Goal: Task Accomplishment & Management: Manage account settings

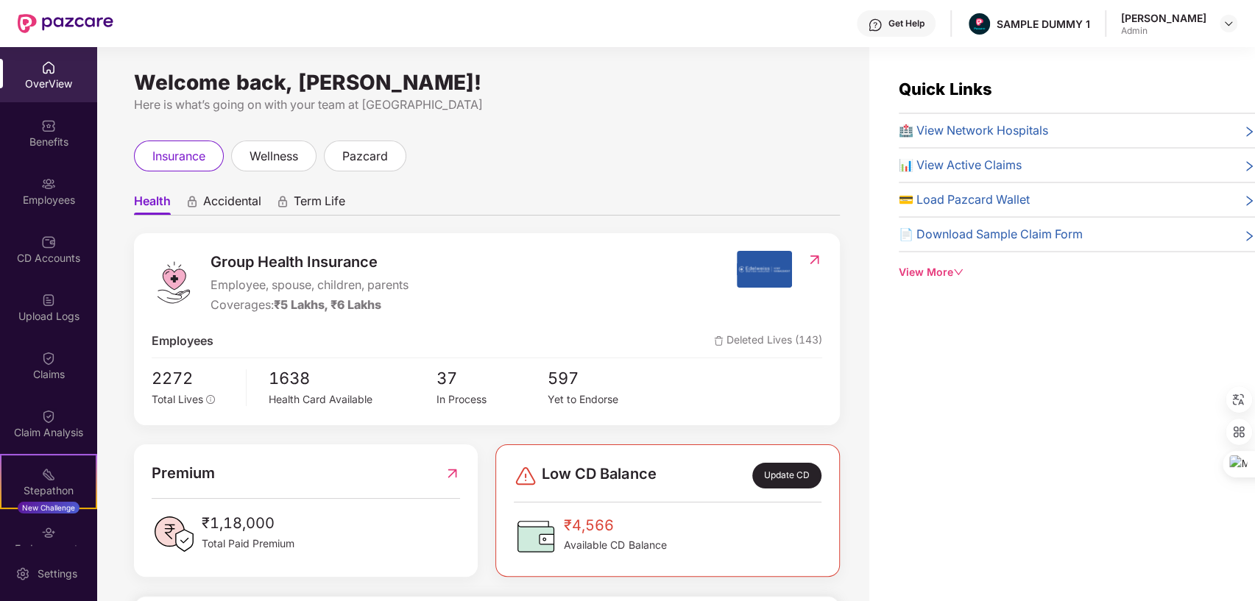
drag, startPoint x: 135, startPoint y: 83, endPoint x: 648, endPoint y: 74, distance: 512.4
click at [648, 74] on div "Welcome back, [PERSON_NAME]! Here is what’s going on with your team at Pazcare …" at bounding box center [483, 333] width 772 height 572
drag, startPoint x: 210, startPoint y: 281, endPoint x: 328, endPoint y: 307, distance: 121.3
click at [328, 307] on div "Group Health Insurance Employee, spouse, children, parents Coverages: ₹5 Lakhs,…" at bounding box center [444, 282] width 585 height 63
click at [220, 194] on span "Accidental" at bounding box center [232, 204] width 58 height 21
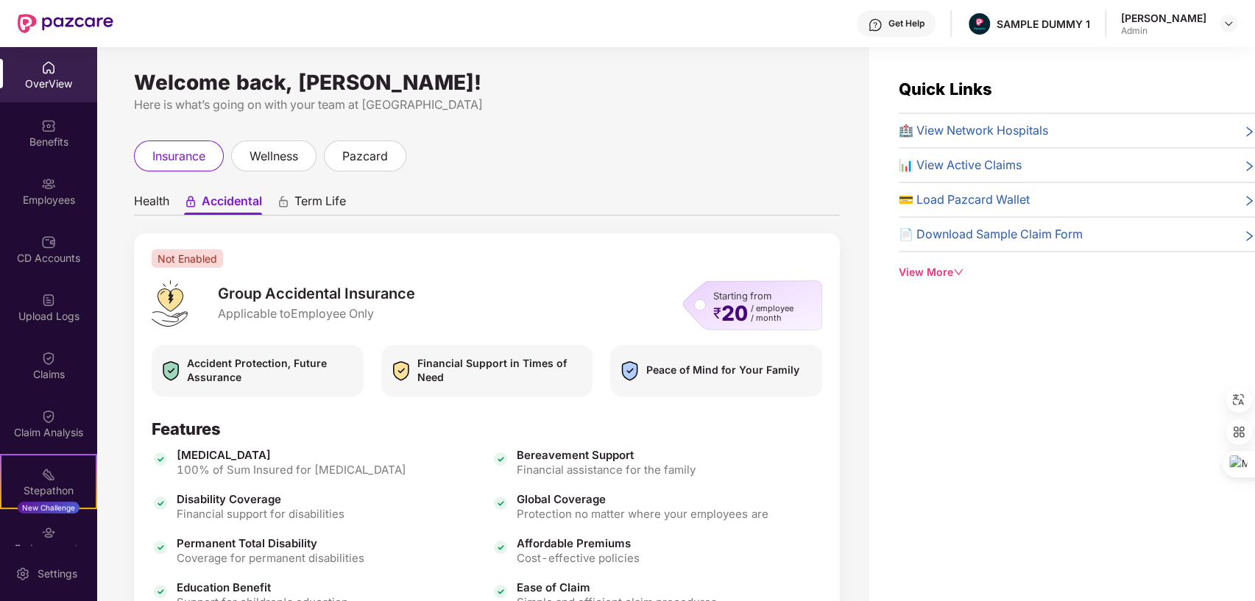
click at [328, 194] on span "Term Life" at bounding box center [320, 204] width 52 height 21
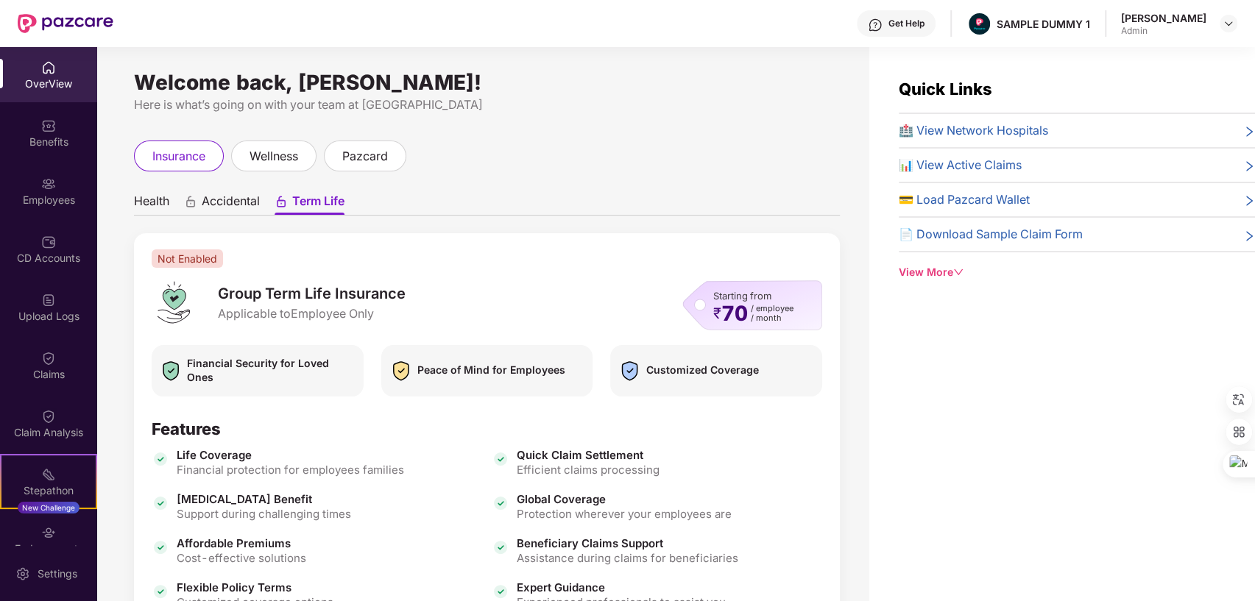
click at [158, 210] on span "Health" at bounding box center [151, 204] width 35 height 21
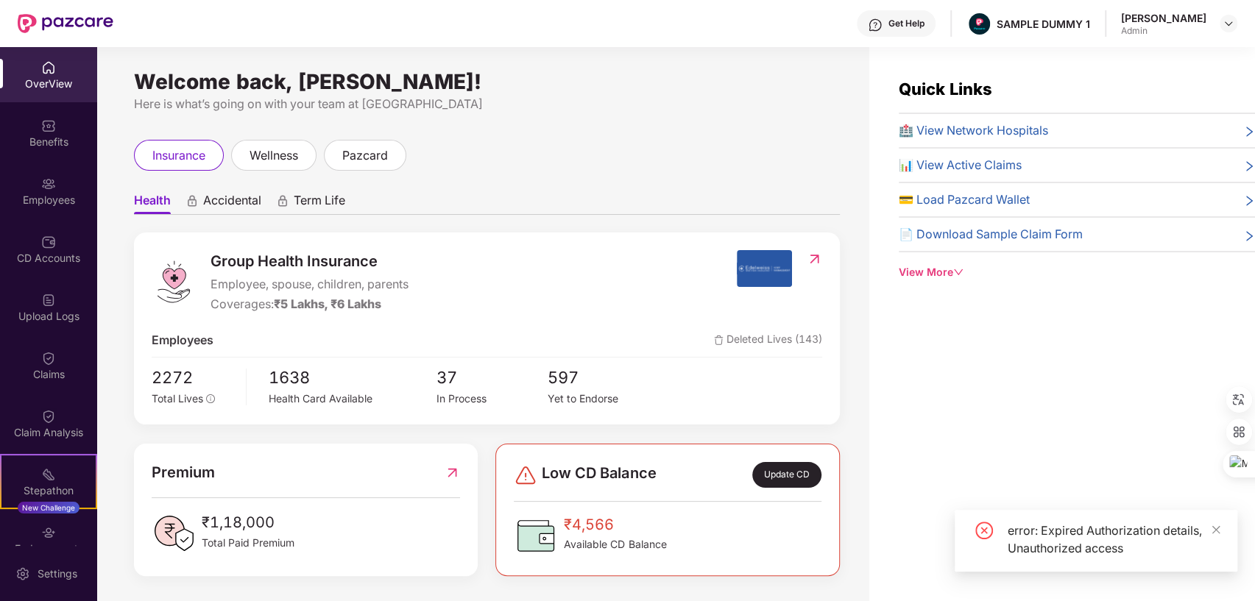
scroll to position [47, 0]
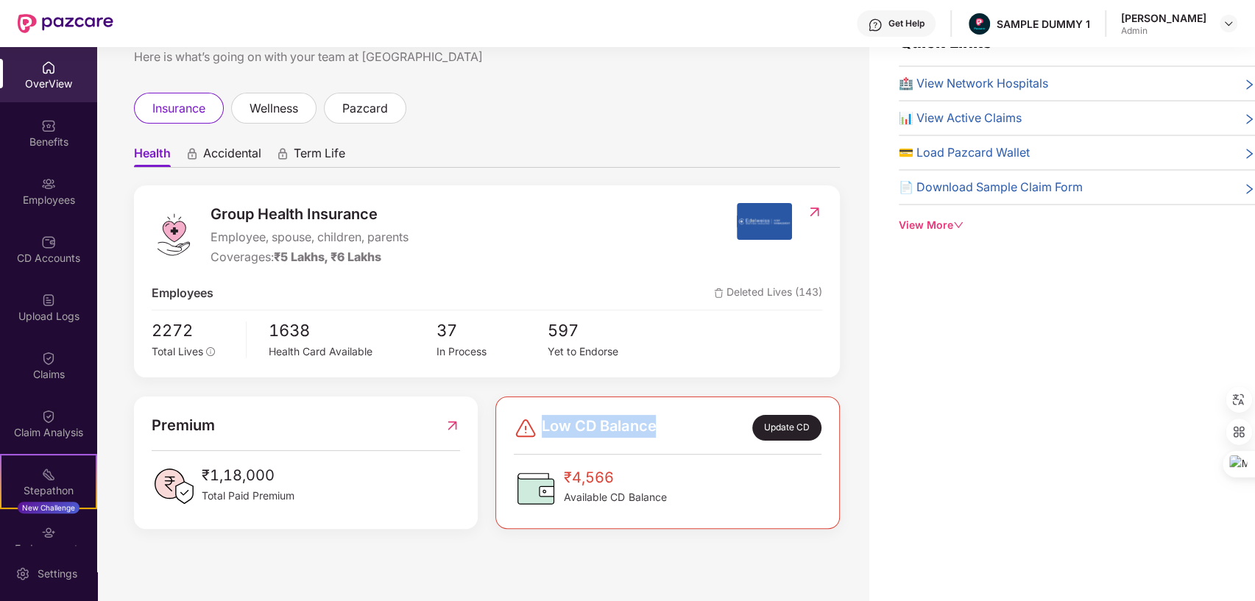
drag, startPoint x: 542, startPoint y: 420, endPoint x: 662, endPoint y: 431, distance: 121.2
click at [662, 431] on div "Low CD Balance Update CD" at bounding box center [667, 428] width 307 height 26
click at [35, 130] on div "Benefits" at bounding box center [48, 132] width 97 height 55
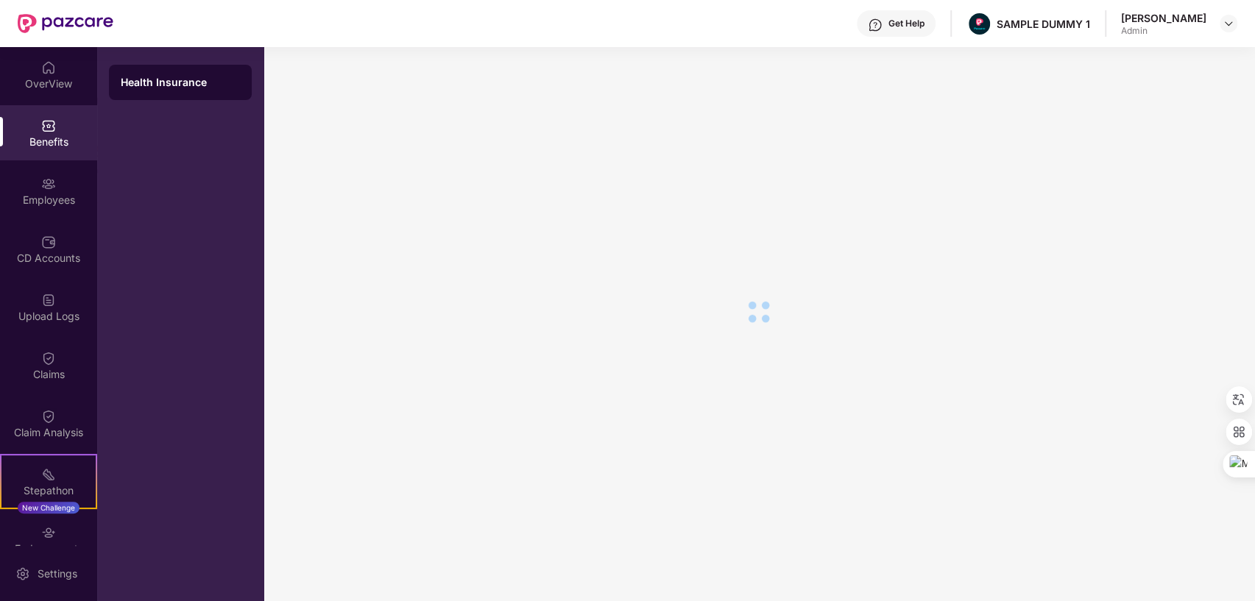
scroll to position [25, 0]
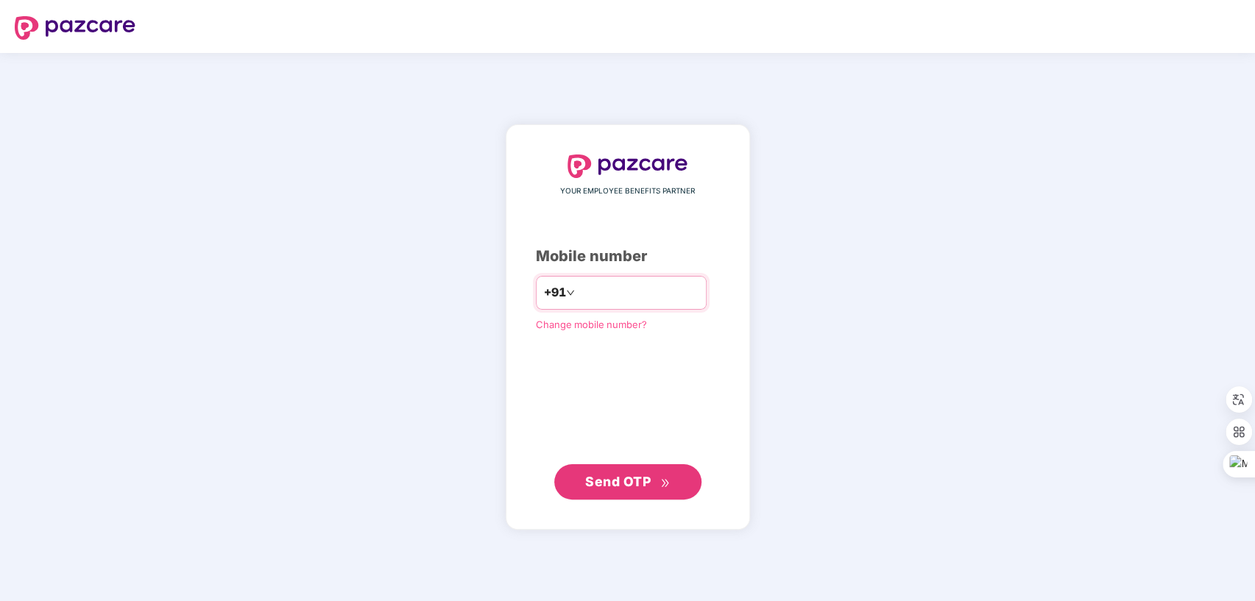
type input "**********"
click at [646, 481] on span "Send OTP" at bounding box center [618, 480] width 66 height 15
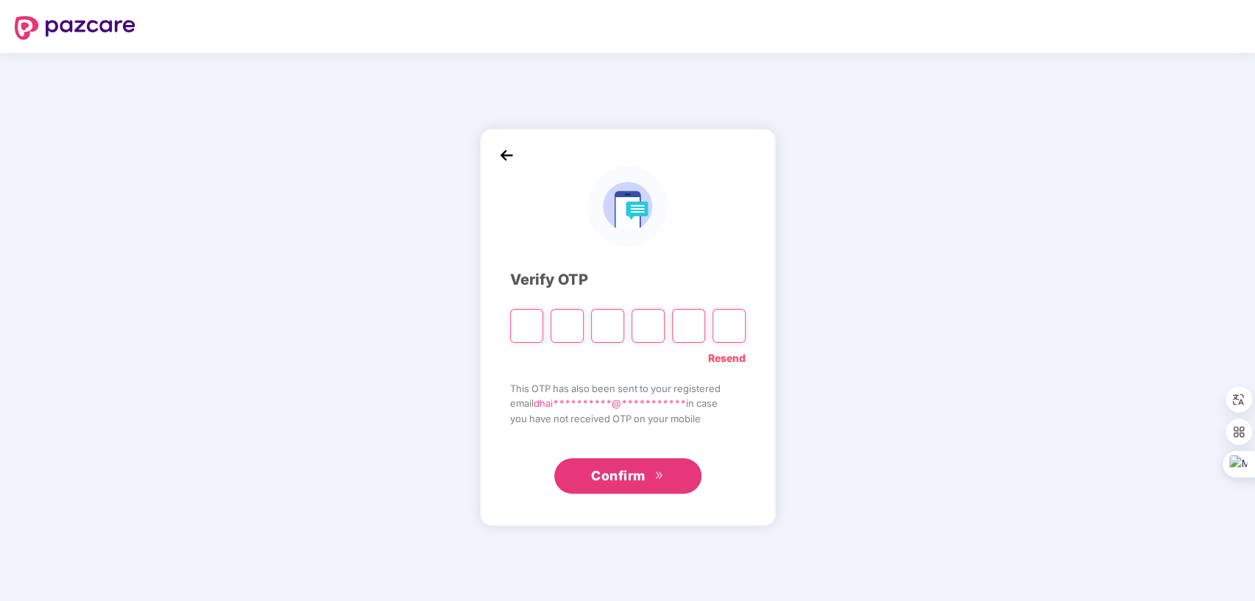
type input "*"
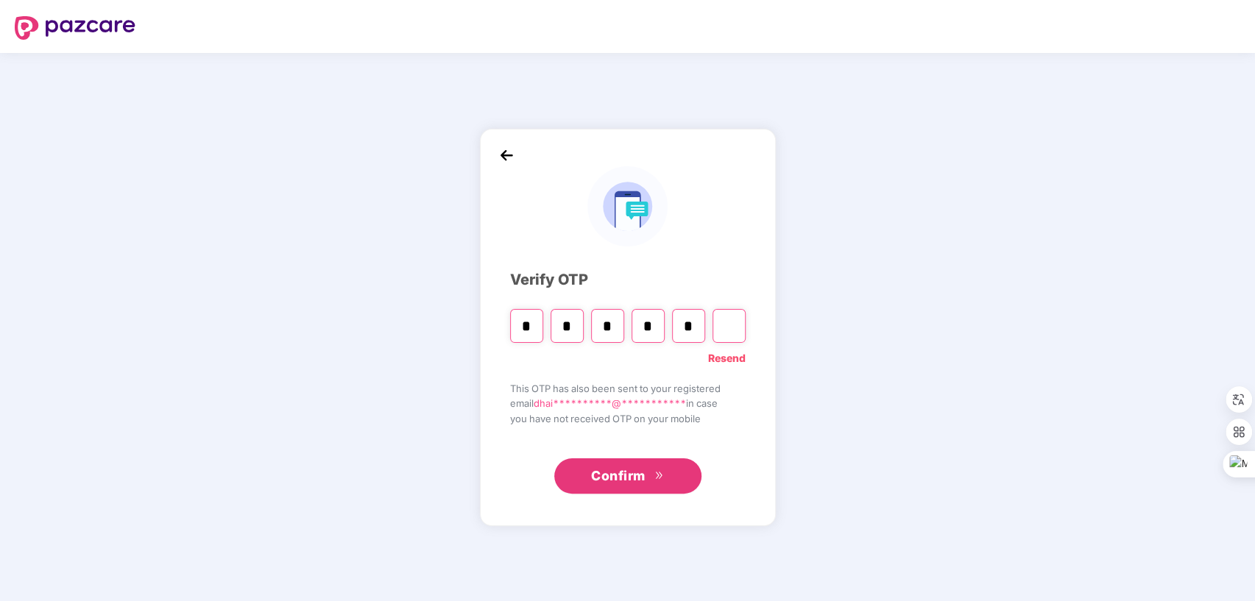
type input "*"
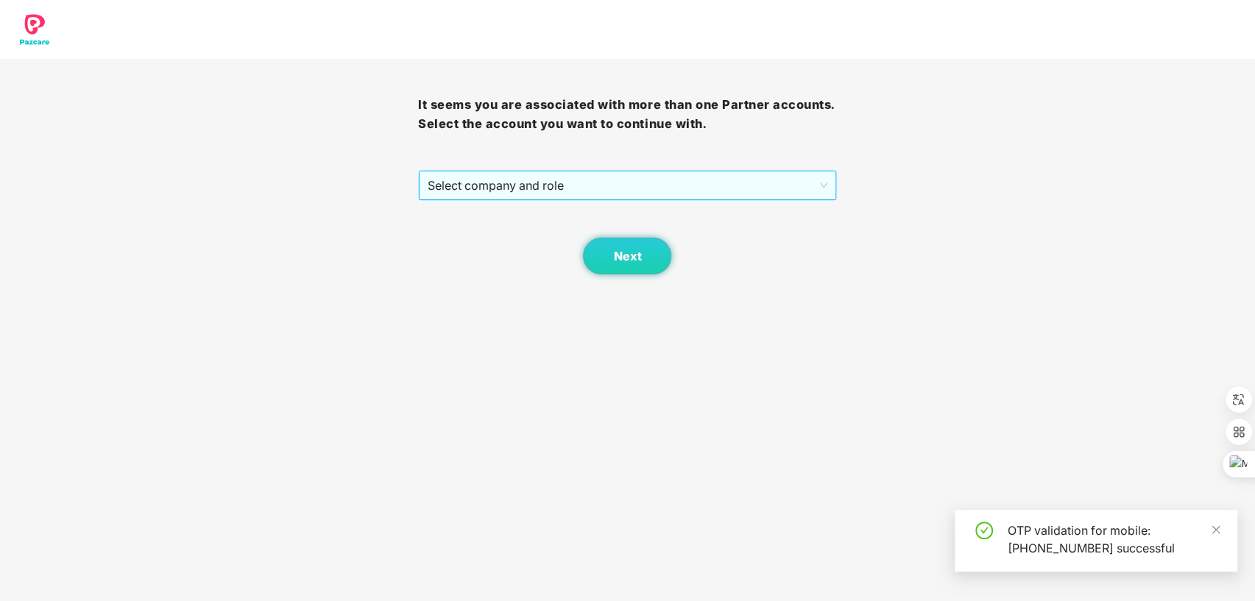
click at [701, 178] on span "Select company and role" at bounding box center [627, 185] width 399 height 28
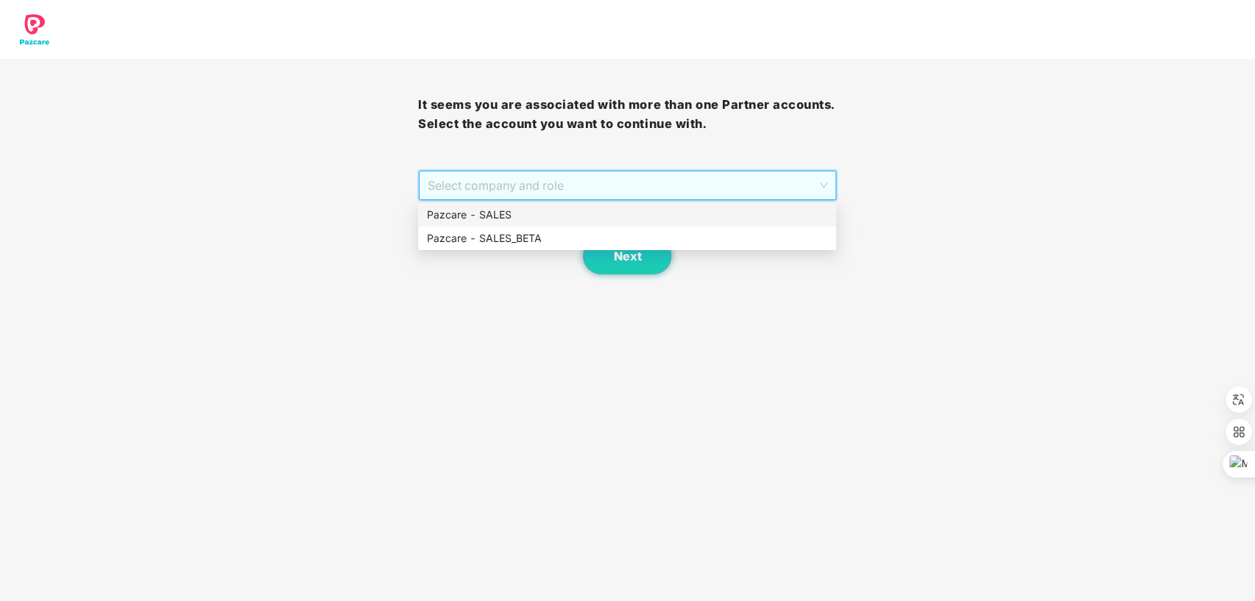
click at [538, 215] on div "Pazcare - SALES" at bounding box center [627, 215] width 400 height 16
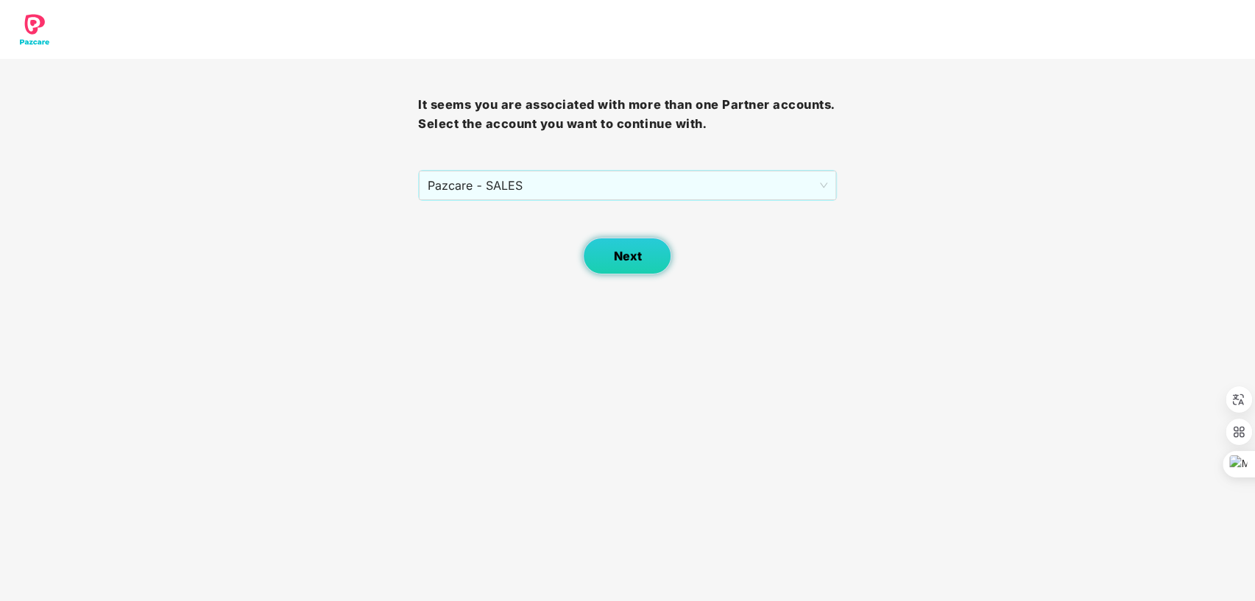
click at [640, 252] on span "Next" at bounding box center [627, 257] width 28 height 14
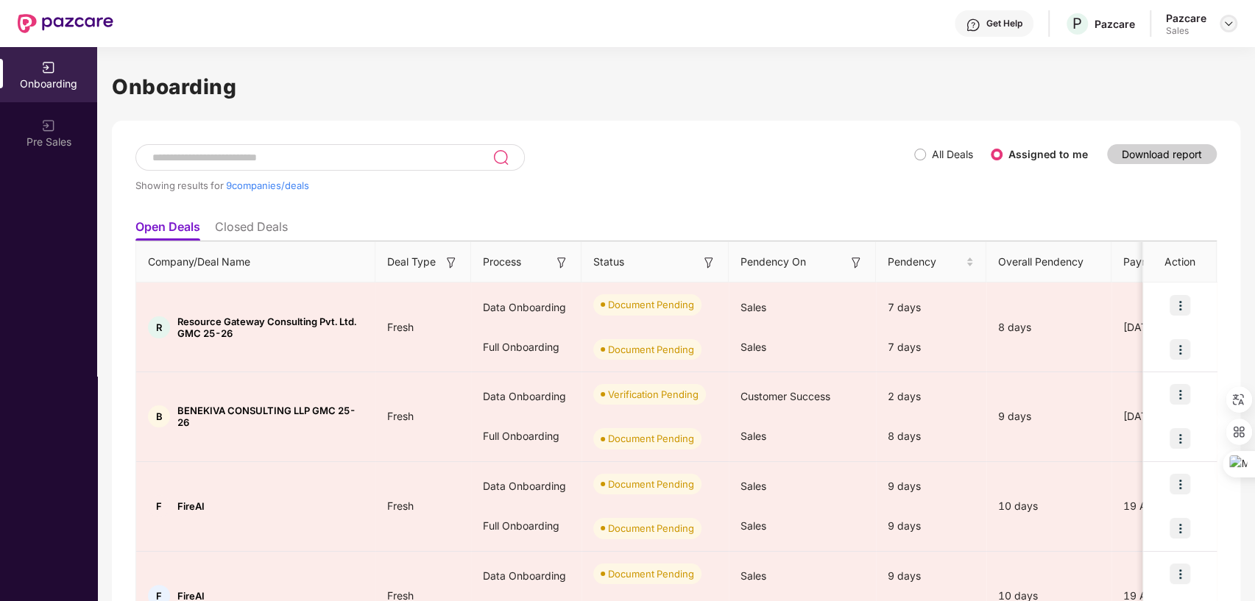
click at [1225, 18] on img at bounding box center [1229, 24] width 12 height 12
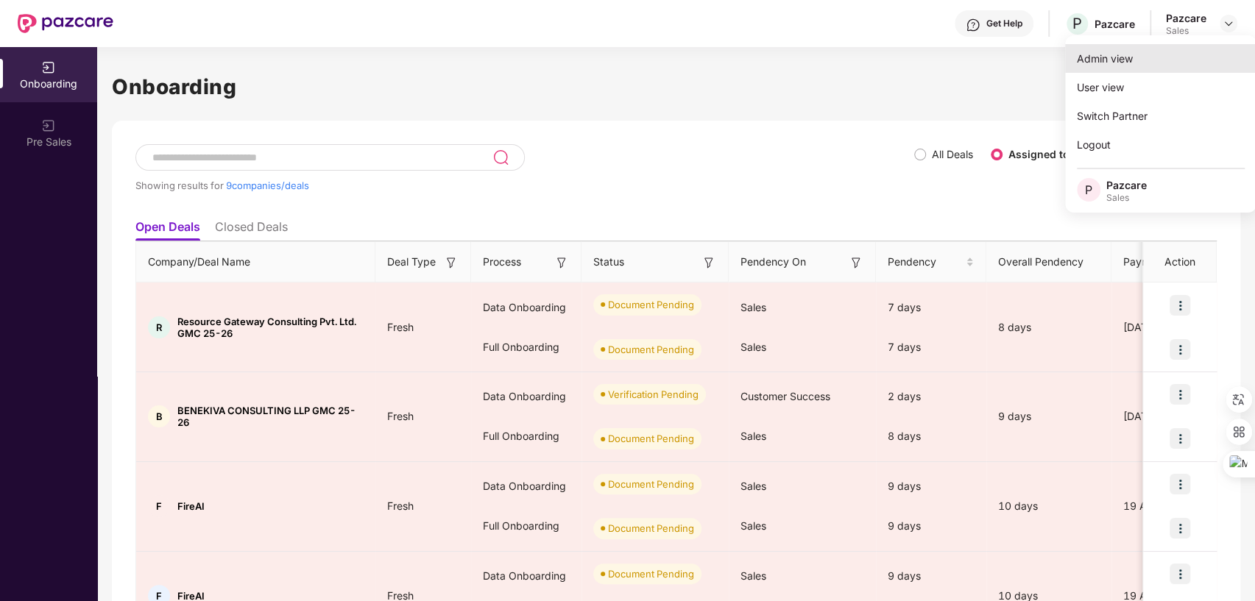
click at [1108, 63] on div "Admin view" at bounding box center [1160, 58] width 191 height 29
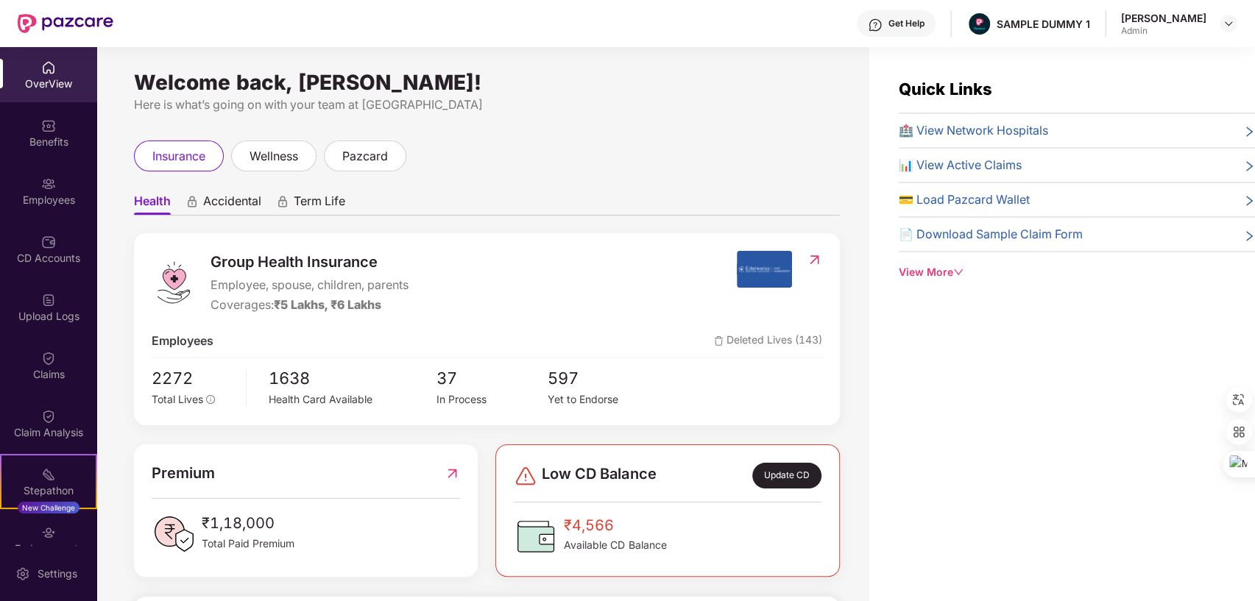
click at [211, 285] on div "Group Health Insurance Employee, spouse, children, parents Coverages: ₹5 Lakhs,…" at bounding box center [444, 282] width 585 height 63
click at [68, 183] on div "Employees" at bounding box center [48, 190] width 97 height 55
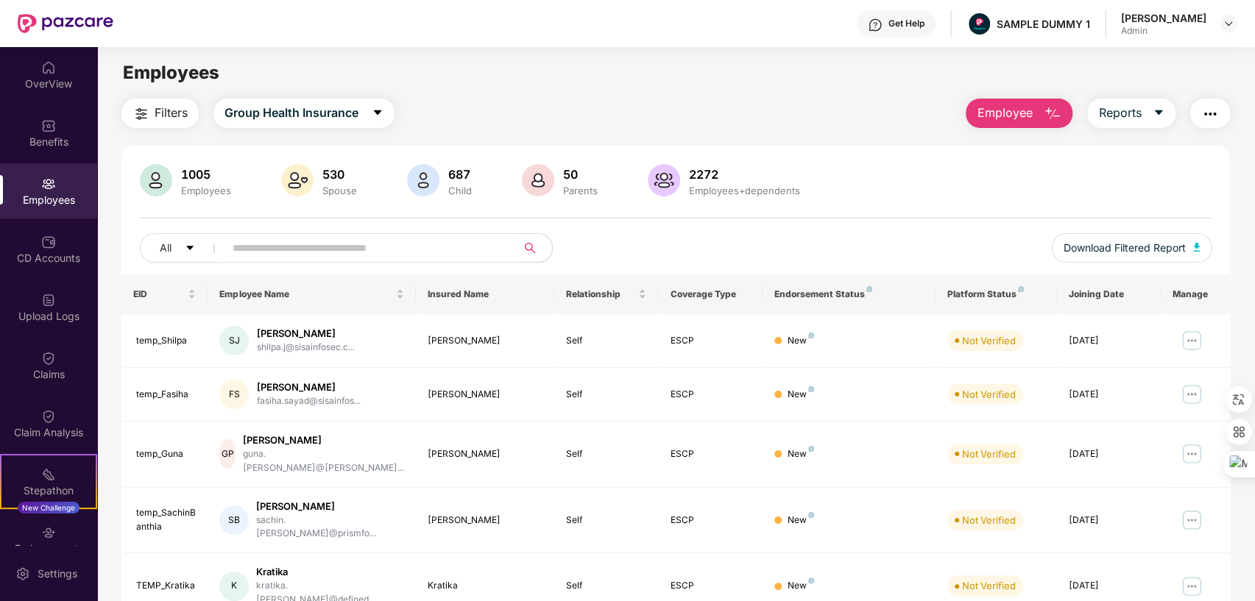
click at [1038, 105] on button "Employee" at bounding box center [1019, 113] width 107 height 29
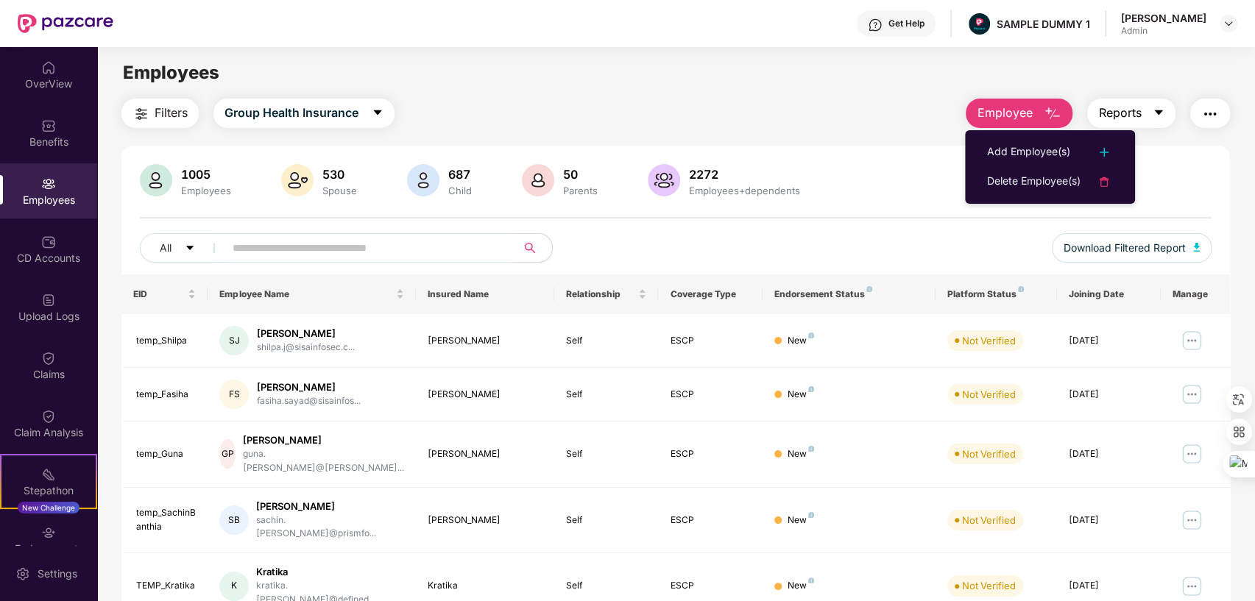
click at [1126, 106] on span "Reports" at bounding box center [1119, 113] width 43 height 18
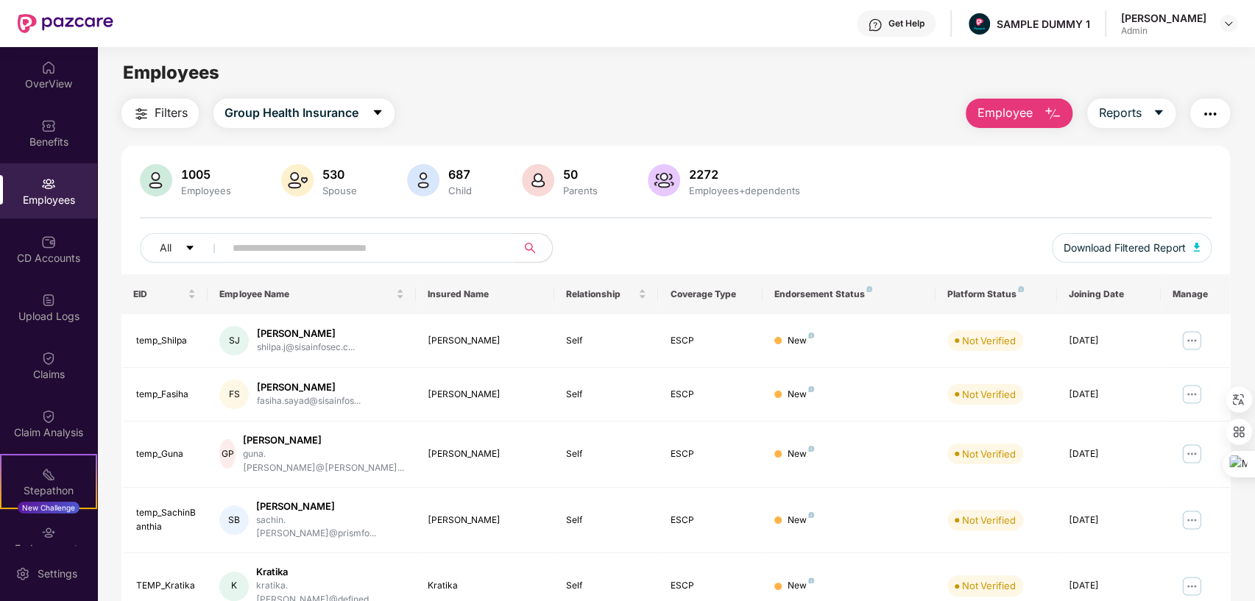
click at [1208, 108] on img "button" at bounding box center [1210, 114] width 18 height 18
click at [63, 238] on div "CD Accounts" at bounding box center [48, 249] width 97 height 55
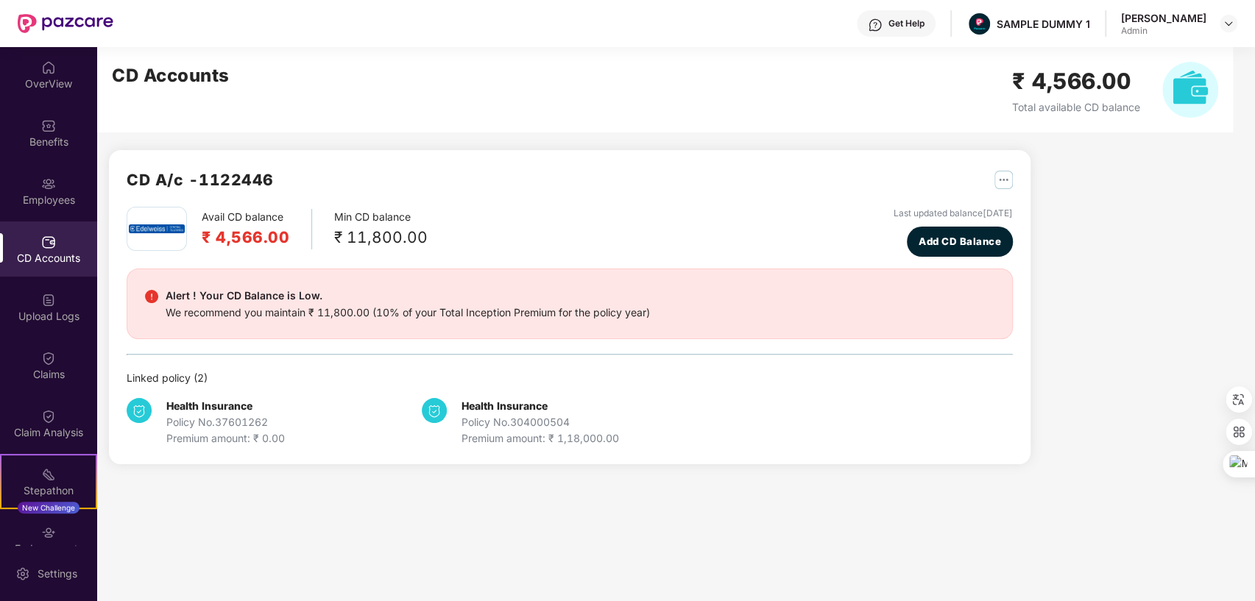
click at [124, 77] on h2 "CD Accounts" at bounding box center [171, 76] width 118 height 28
click at [49, 361] on img at bounding box center [48, 358] width 15 height 15
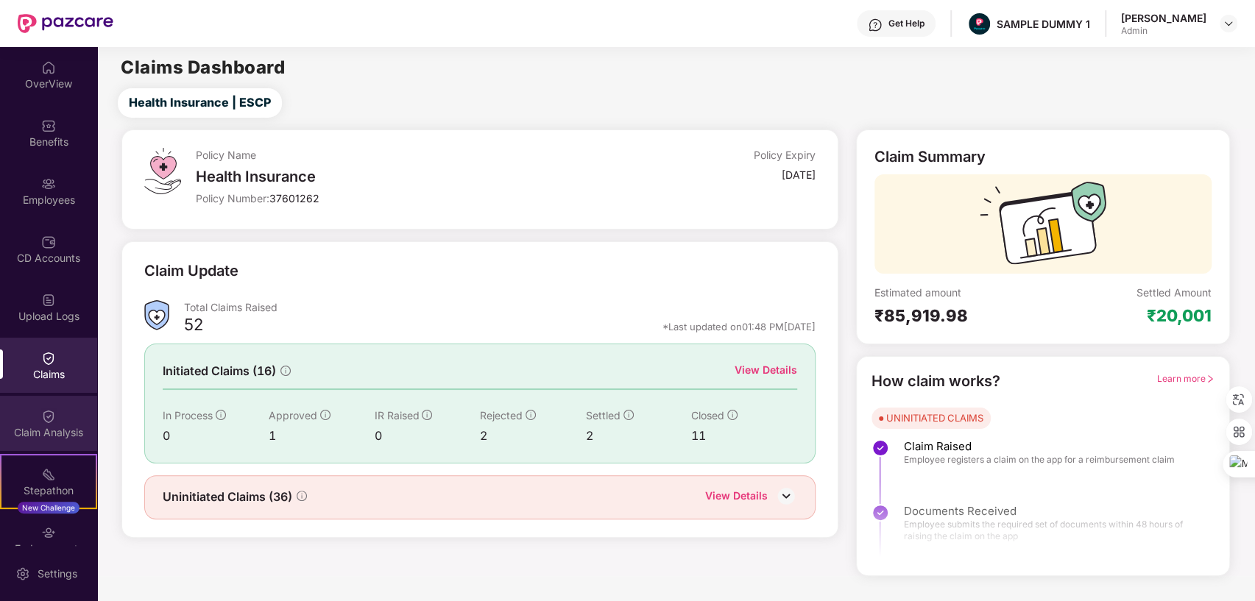
click at [40, 431] on div "Claim Analysis" at bounding box center [48, 432] width 97 height 15
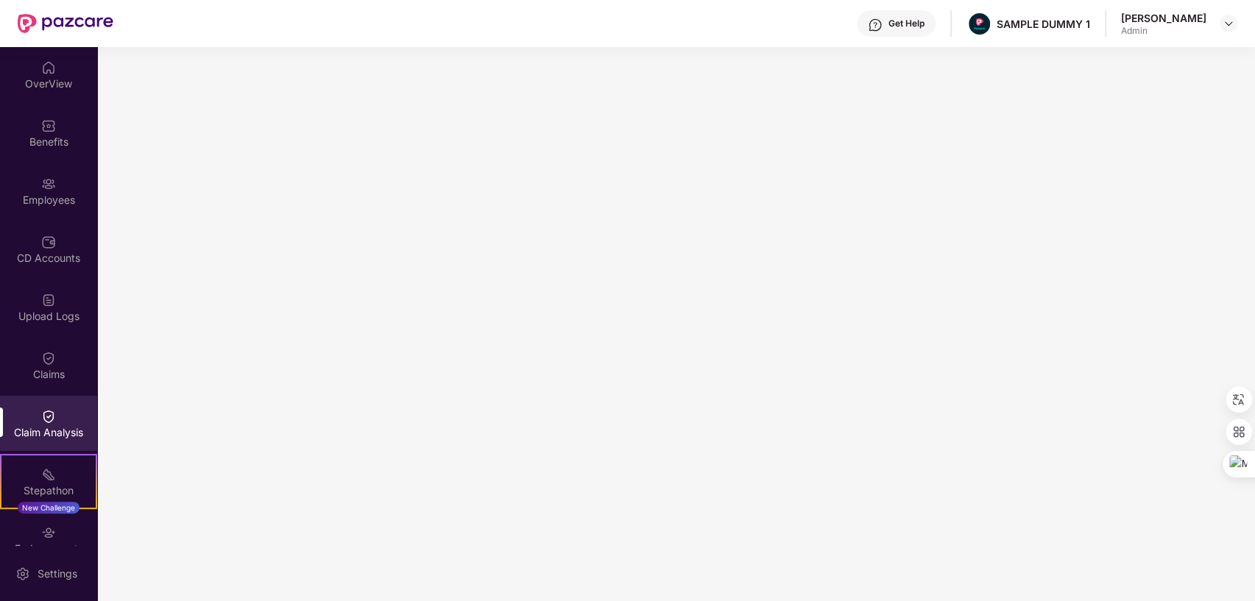
click at [876, 30] on div "Get Help" at bounding box center [896, 23] width 79 height 26
